Goal: Task Accomplishment & Management: Manage account settings

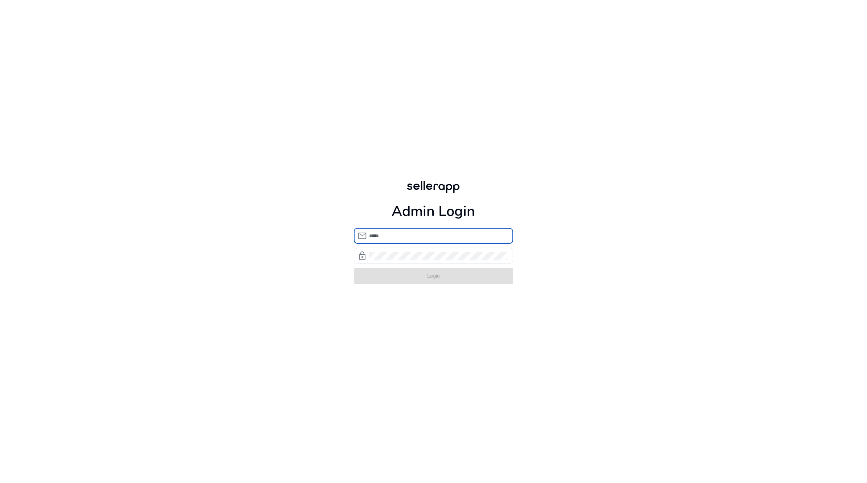
type input "**********"
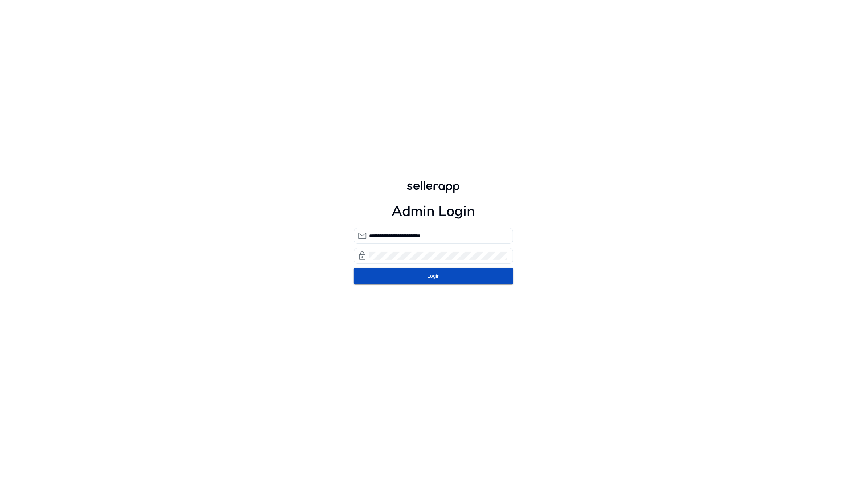
click at [391, 288] on div "**********" at bounding box center [433, 231] width 172 height 463
click at [402, 283] on span "submit" at bounding box center [434, 275] width 160 height 17
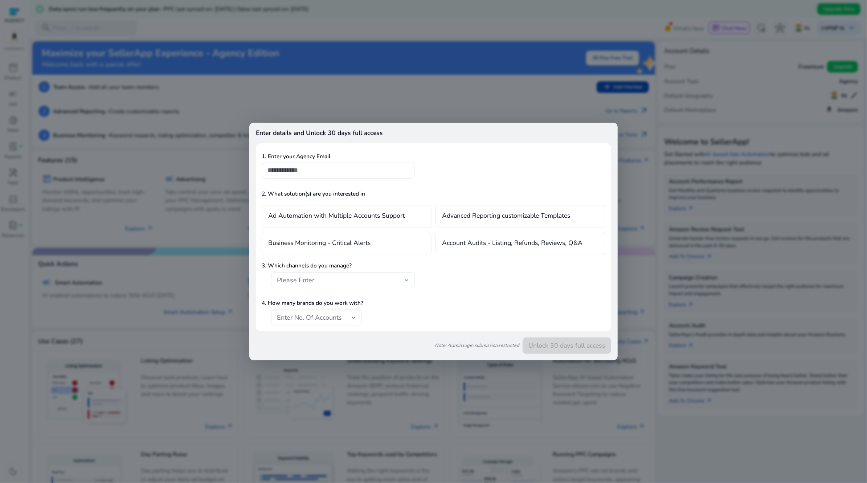
drag, startPoint x: 335, startPoint y: 119, endPoint x: 477, endPoint y: 352, distance: 273.4
click at [477, 352] on div "Note: Admin login submission restricted Unlock 30 days full access" at bounding box center [433, 342] width 355 height 23
click at [341, 84] on div at bounding box center [433, 241] width 867 height 483
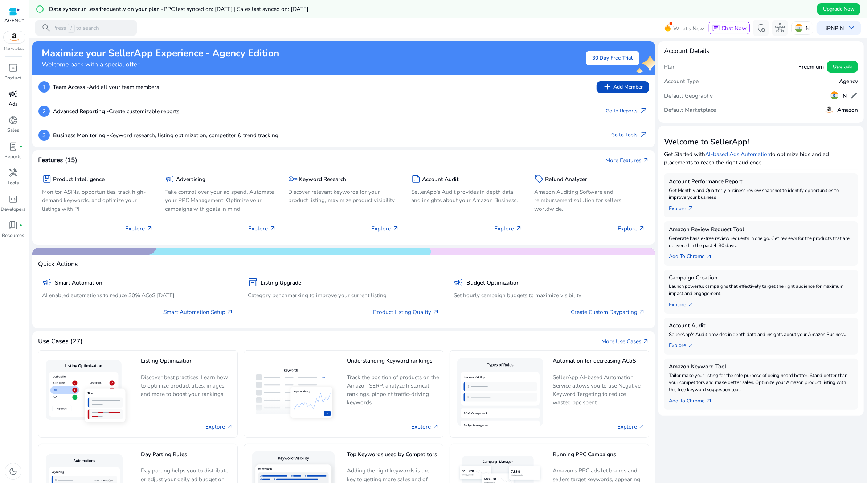
click at [12, 98] on span "campaign" at bounding box center [12, 93] width 9 height 9
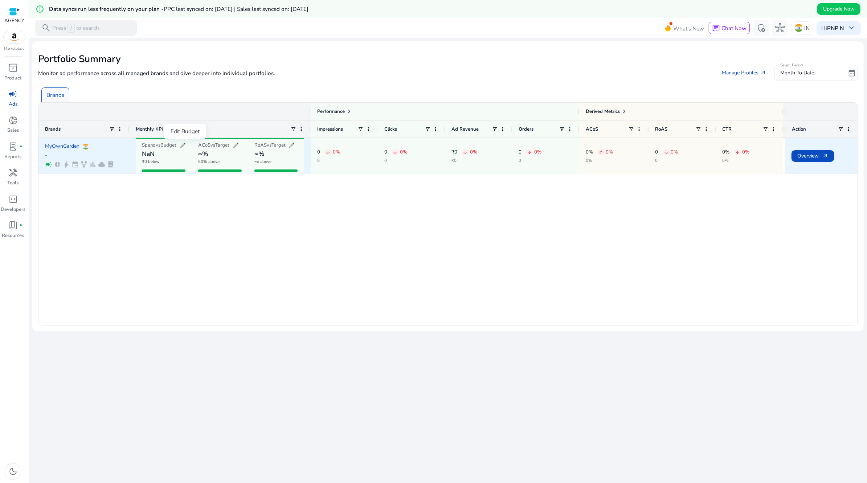
click at [183, 147] on span "edit" at bounding box center [183, 145] width 7 height 7
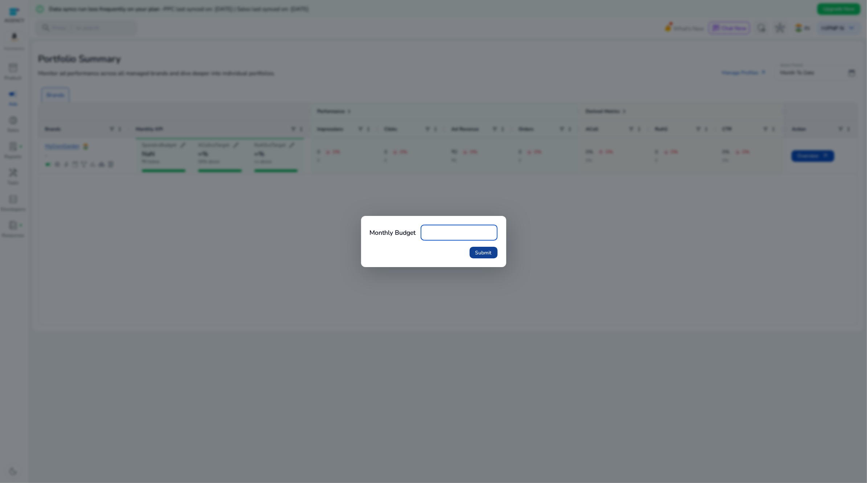
type input "***"
click at [478, 251] on span "Submit" at bounding box center [483, 253] width 16 height 8
click at [487, 254] on span "Submit" at bounding box center [483, 253] width 16 height 8
click at [487, 256] on span "Submit" at bounding box center [483, 253] width 16 height 8
click at [117, 61] on div at bounding box center [433, 241] width 867 height 483
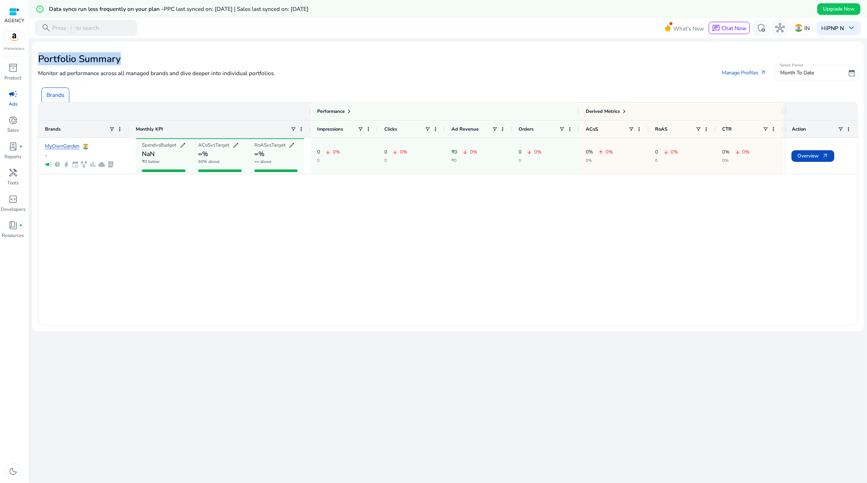
drag, startPoint x: 125, startPoint y: 58, endPoint x: 39, endPoint y: 58, distance: 85.6
click at [39, 58] on h2 "Portfolio Summary" at bounding box center [448, 59] width 820 height 12
copy h2 "Portfolio Summary"
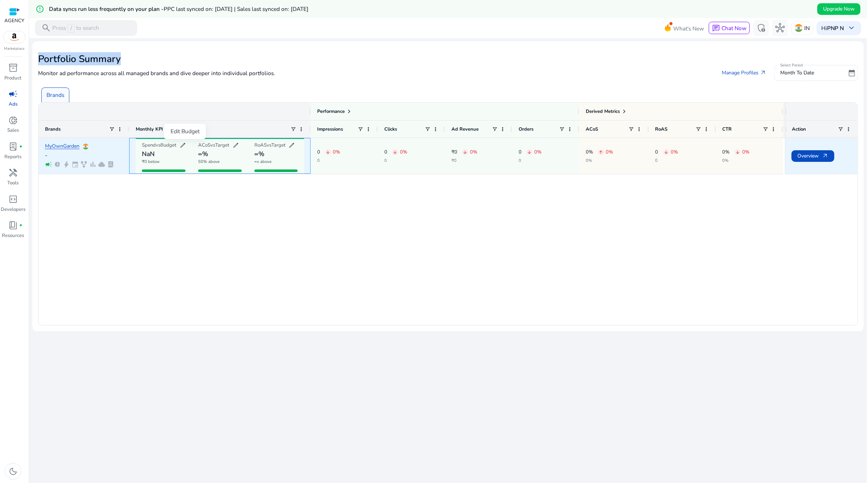
click at [184, 144] on span "edit" at bounding box center [183, 145] width 7 height 7
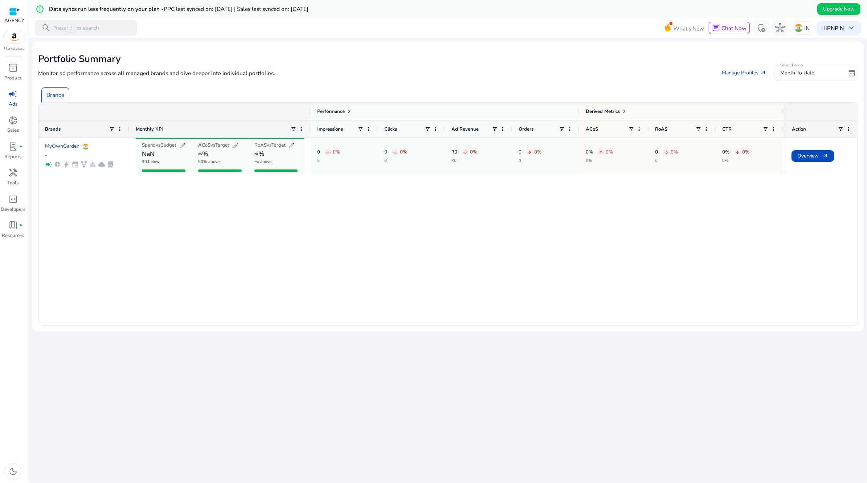
click at [351, 236] on div "MyOwnGarden - campaign pie_chart bolt event family_history bar_chart cloud lab_…" at bounding box center [411, 231] width 746 height 187
click at [620, 113] on div "Derived Metrics" at bounding box center [606, 111] width 41 height 10
click at [625, 110] on span at bounding box center [624, 111] width 6 height 6
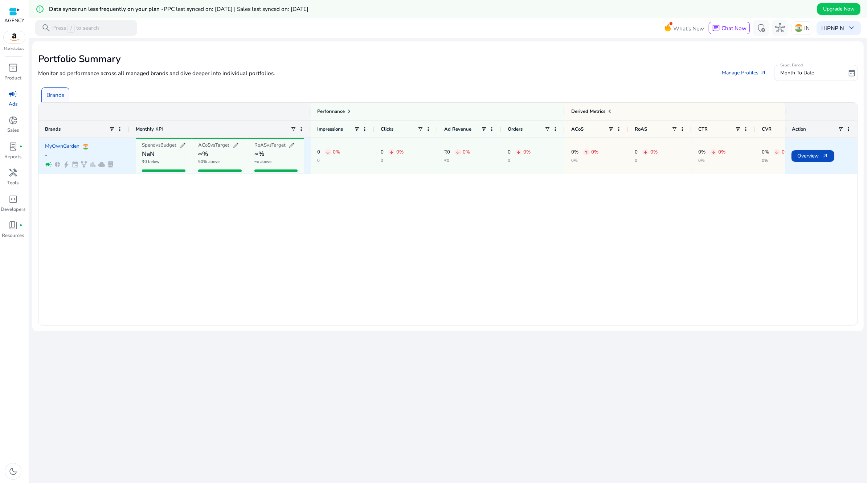
scroll to position [0, 36]
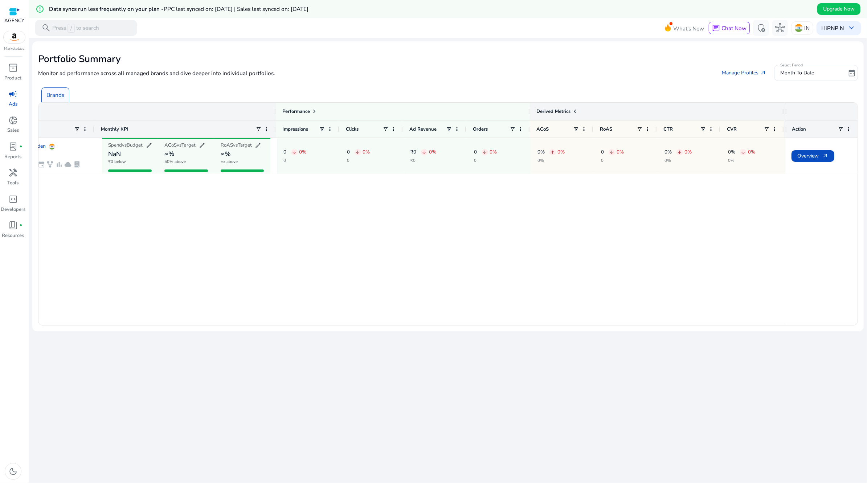
click at [572, 111] on span at bounding box center [575, 111] width 6 height 6
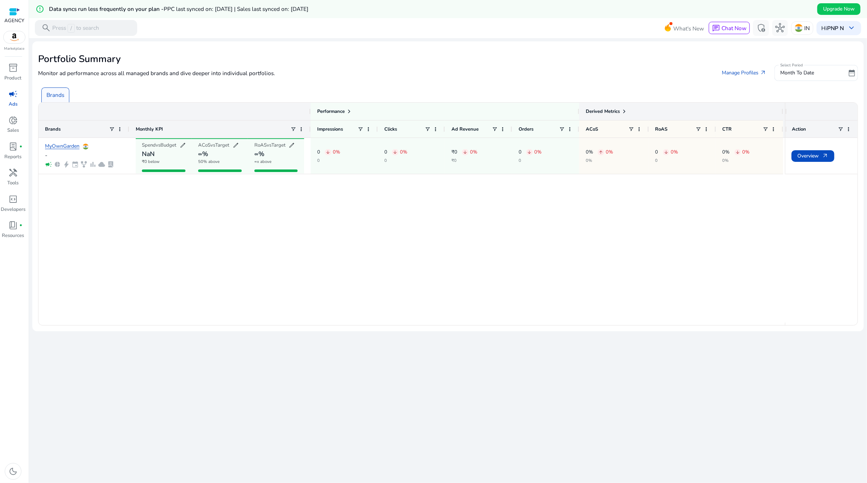
scroll to position [0, 0]
click at [572, 110] on div "Performance" at bounding box center [444, 111] width 255 height 10
click at [618, 110] on span "Derived Metrics" at bounding box center [603, 111] width 34 height 7
click at [623, 110] on span at bounding box center [624, 111] width 6 height 6
click at [623, 110] on div "Derived Metrics" at bounding box center [691, 111] width 241 height 10
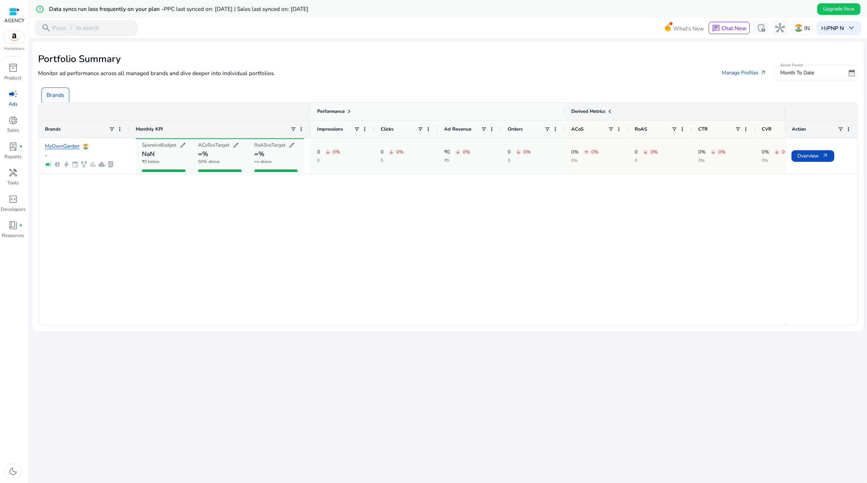
click at [609, 110] on span at bounding box center [610, 111] width 6 height 6
click at [347, 111] on span at bounding box center [349, 111] width 6 height 6
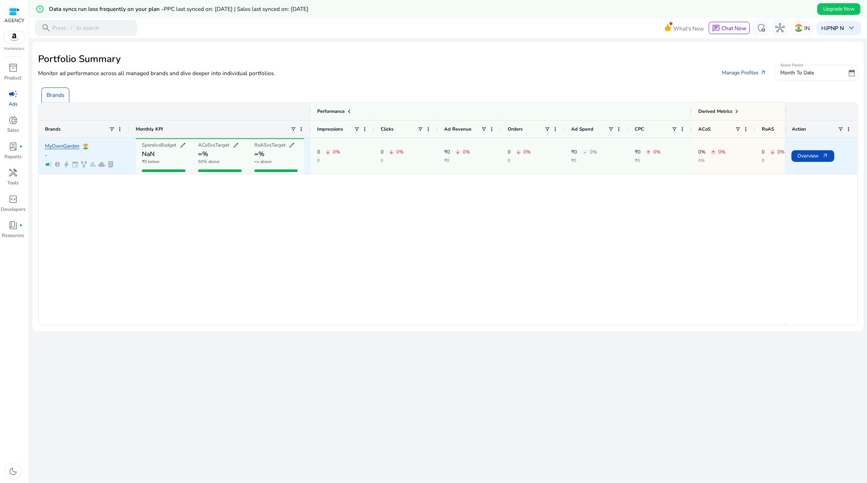
click at [111, 163] on span "lab_profile" at bounding box center [110, 164] width 7 height 7
click at [89, 166] on div "campaign pie_chart bolt event family_history bar_chart cloud lab_profile" at bounding box center [84, 164] width 78 height 7
click at [70, 148] on link "MyOwnGarden" at bounding box center [62, 146] width 34 height 5
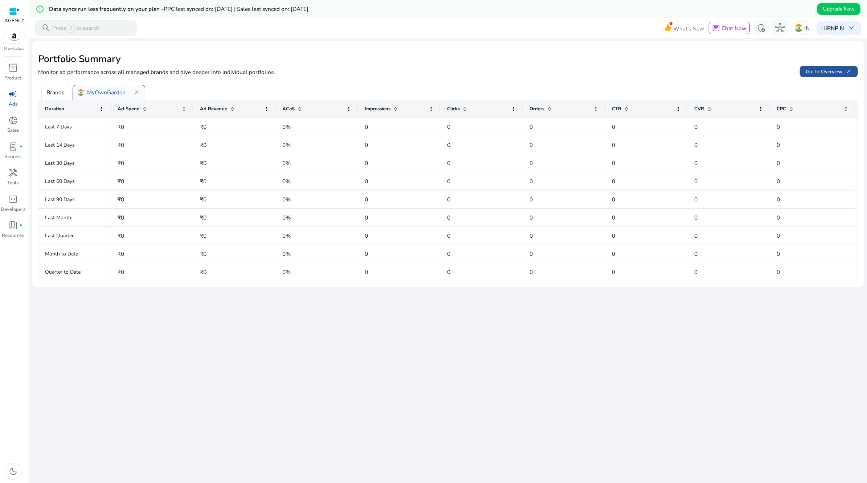
click at [841, 70] on span "Go To Overview arrow_outward" at bounding box center [829, 72] width 46 height 8
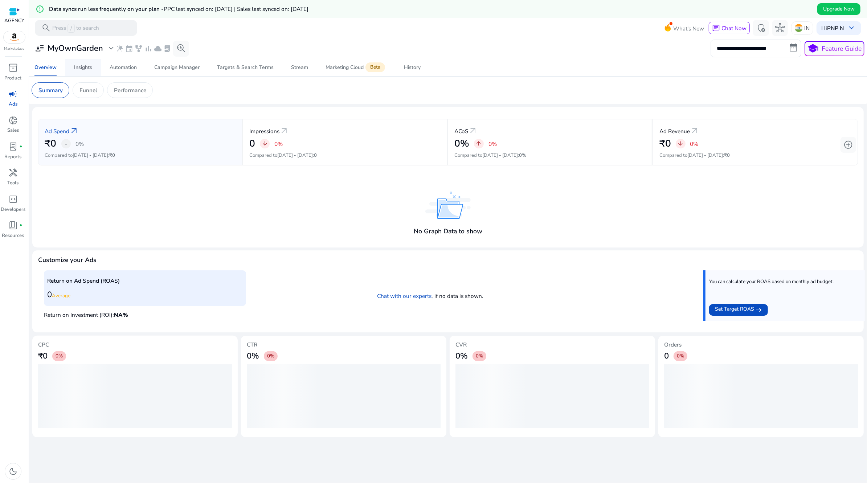
click at [79, 63] on span "Insights" at bounding box center [83, 67] width 18 height 17
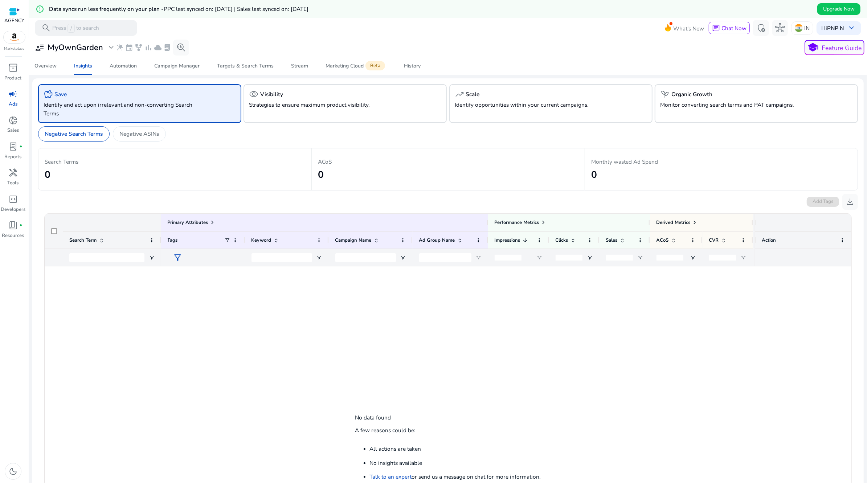
click at [12, 92] on span "campaign" at bounding box center [12, 93] width 9 height 9
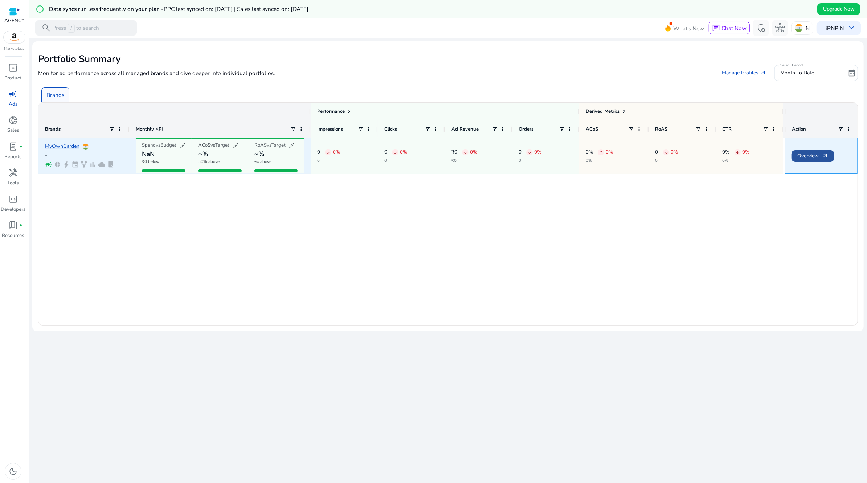
click at [807, 153] on span "Overview arrow_outward" at bounding box center [812, 155] width 31 height 15
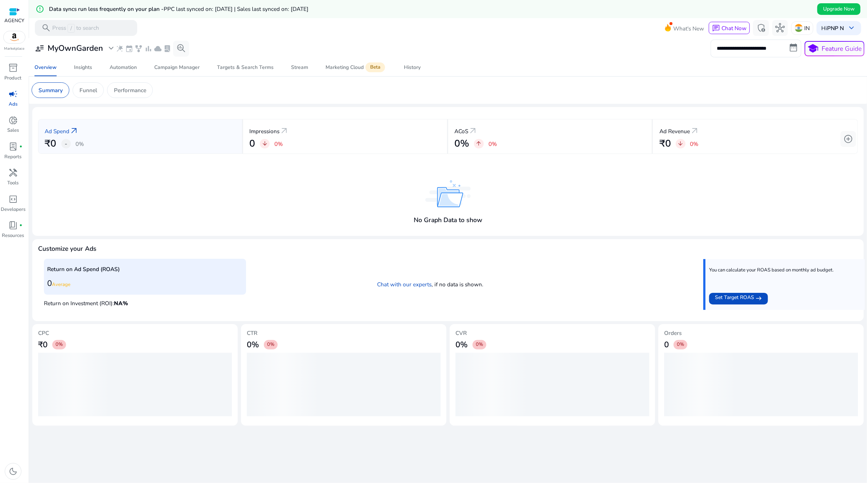
scroll to position [18, 0]
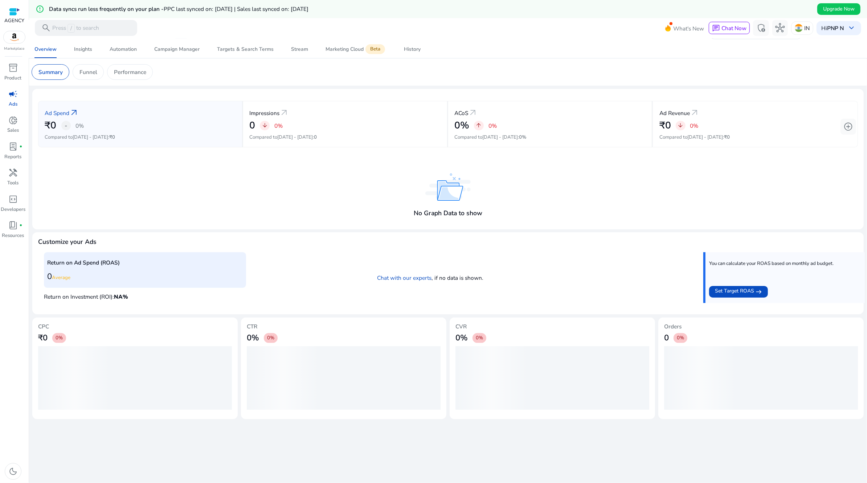
click at [258, 184] on div "No Graph Data to show" at bounding box center [448, 198] width 820 height 52
click at [97, 65] on div "Funnel" at bounding box center [88, 72] width 31 height 16
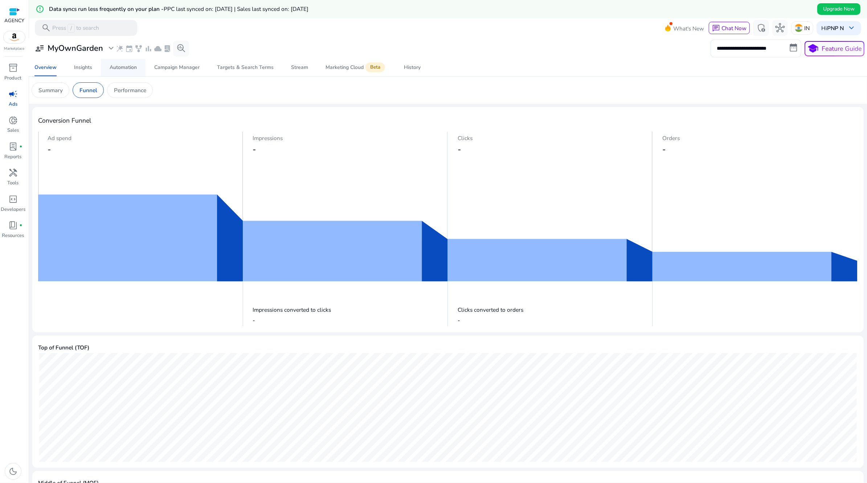
click at [123, 66] on div "Automation" at bounding box center [123, 67] width 27 height 5
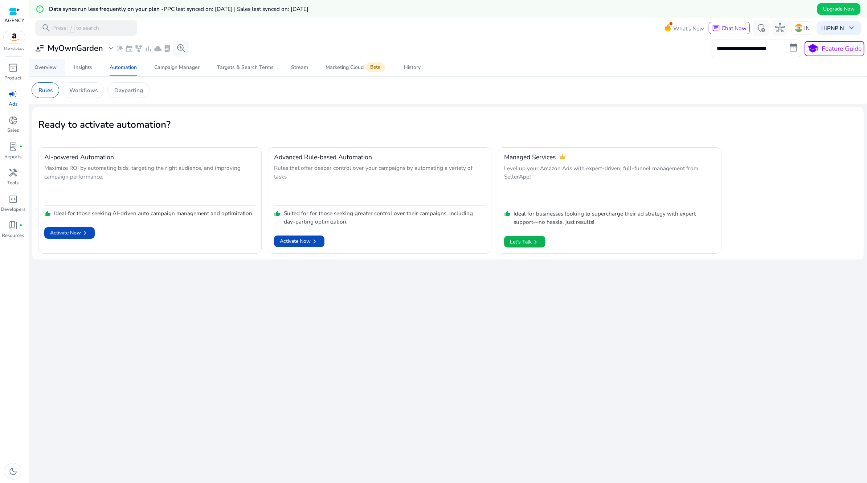
click at [34, 67] on link "Overview" at bounding box center [46, 67] width 40 height 17
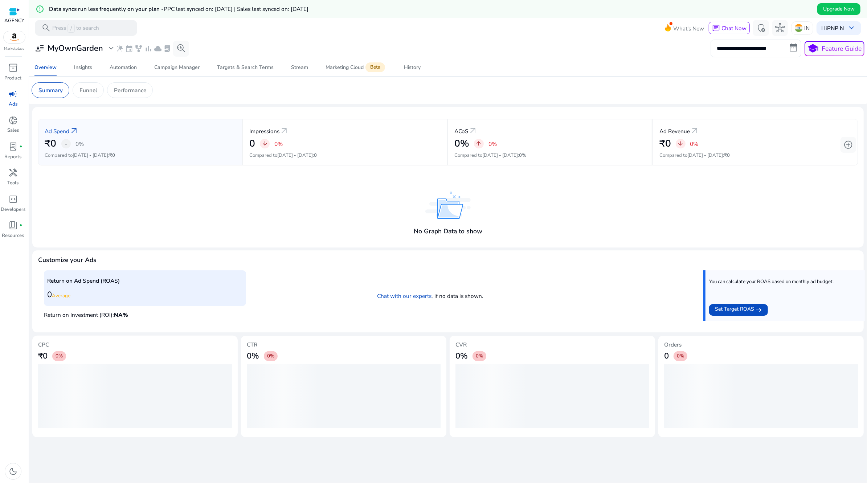
click at [743, 50] on input "**********" at bounding box center [755, 48] width 91 height 17
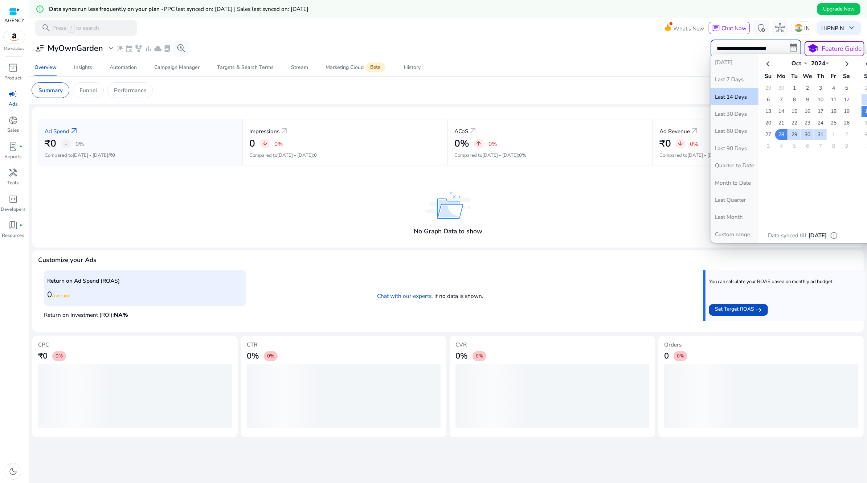
select select "*"
select select "**"
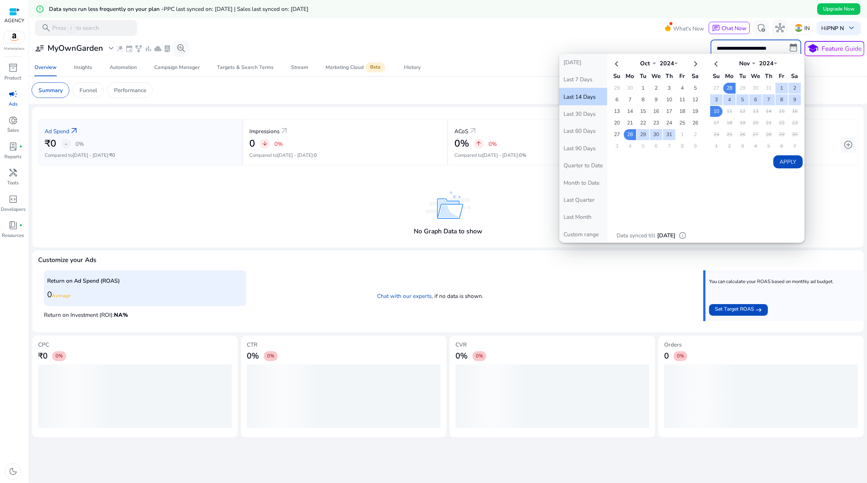
click at [755, 47] on input "**********" at bounding box center [755, 48] width 91 height 17
click at [629, 34] on mat-toolbar "search Press / to search What's New chat Chat Now admin_panel_settings hub IN H…" at bounding box center [448, 28] width 838 height 20
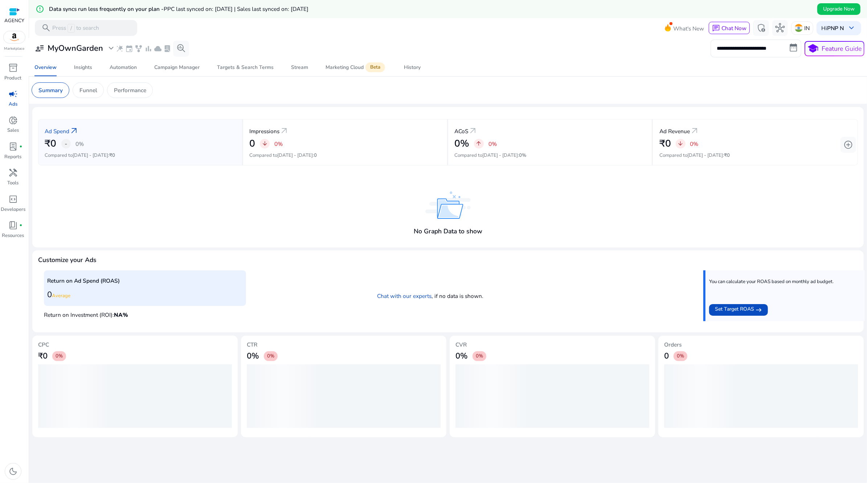
click at [544, 80] on mat-card "Summary Funnel Performance" at bounding box center [448, 90] width 844 height 27
click at [758, 26] on span "admin_panel_settings" at bounding box center [760, 27] width 9 height 9
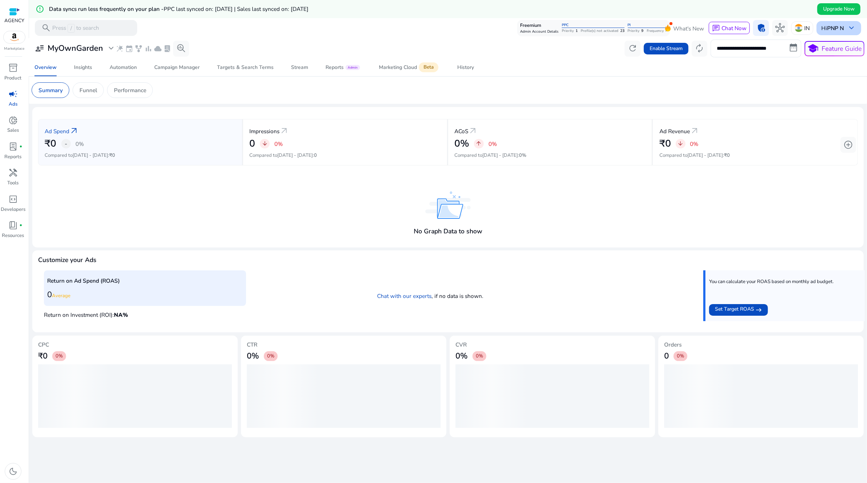
click at [843, 33] on div "Hi PNP N keyboard_arrow_down" at bounding box center [838, 28] width 45 height 14
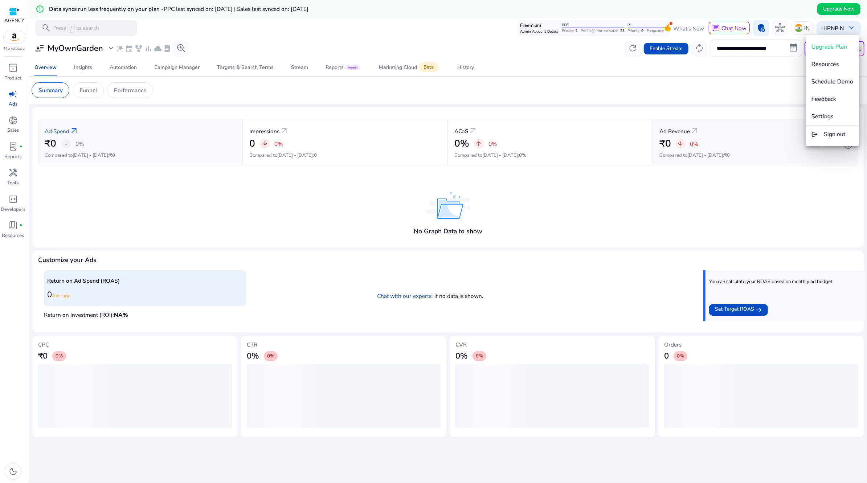
click at [839, 135] on span "Sign out" at bounding box center [835, 134] width 22 height 8
